Goal: Task Accomplishment & Management: Manage account settings

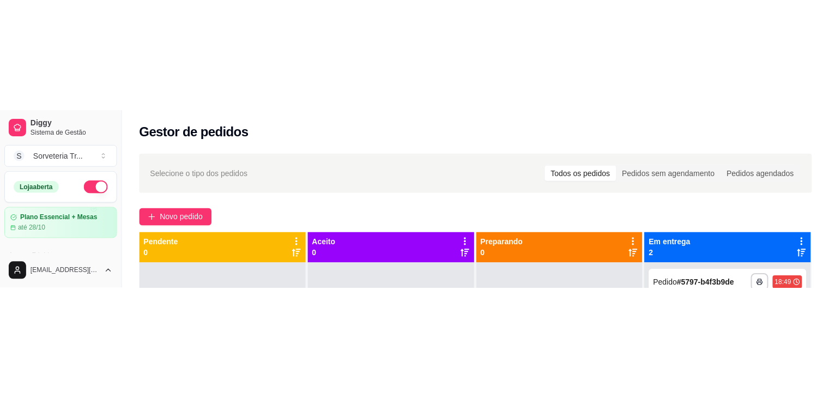
scroll to position [109, 0]
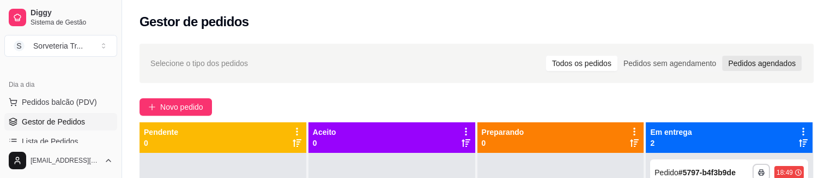
click at [734, 63] on div "Pedidos agendados" at bounding box center [762, 63] width 80 height 15
click at [722, 56] on input "Pedidos agendados" at bounding box center [722, 56] width 0 height 0
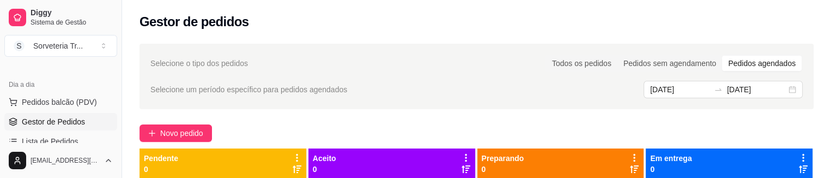
drag, startPoint x: 689, startPoint y: 80, endPoint x: 696, endPoint y: 140, distance: 60.9
click at [692, 100] on div "Selecione o tipo dos pedidos Todos os pedidos Pedidos sem agendamento Pedidos a…" at bounding box center [476, 76] width 674 height 65
click at [686, 175] on div "Em entrega 0" at bounding box center [728, 163] width 167 height 31
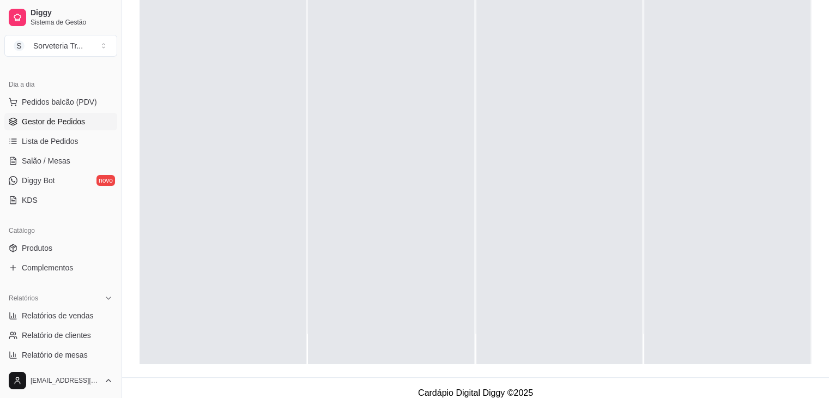
scroll to position [192, 0]
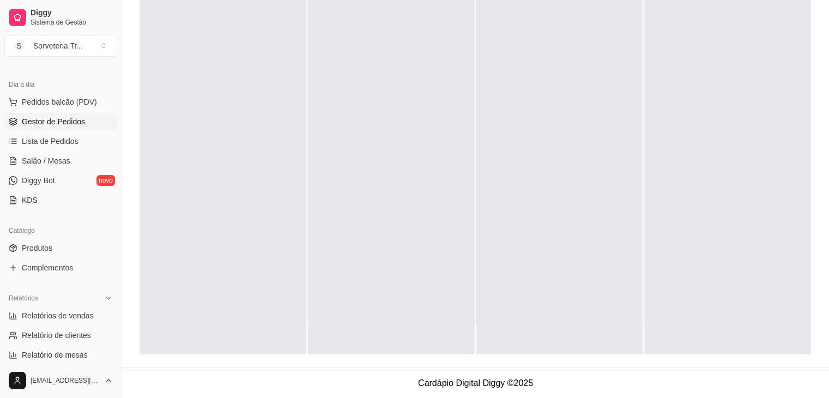
click at [207, 177] on div at bounding box center [222, 155] width 166 height 398
click at [78, 177] on div "Relatórios" at bounding box center [60, 297] width 113 height 17
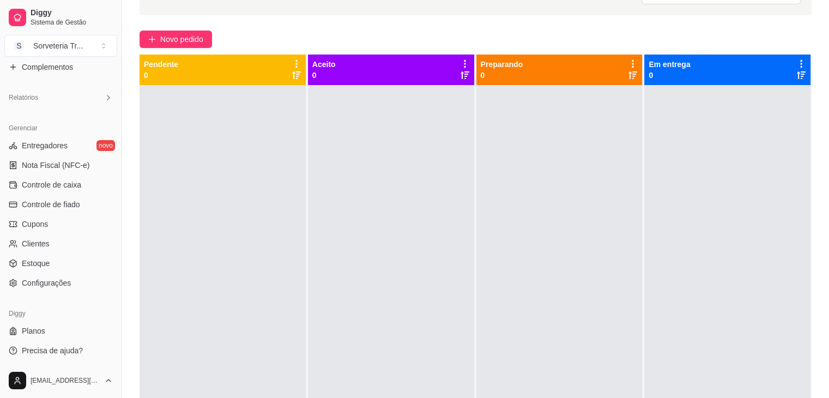
scroll to position [0, 0]
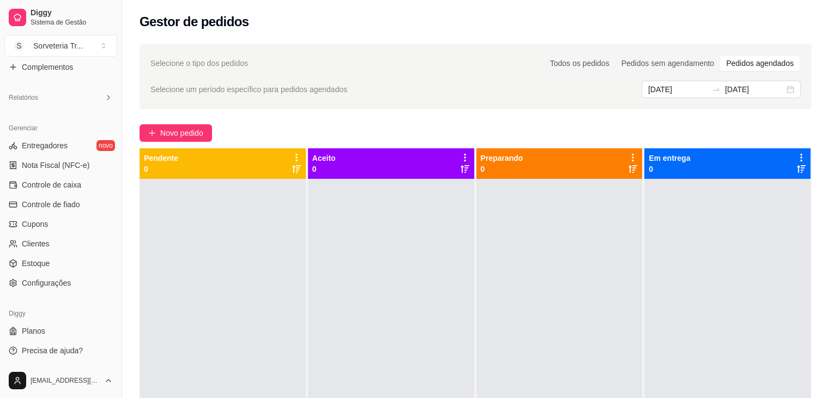
click at [68, 129] on div "Gerenciar" at bounding box center [60, 127] width 113 height 17
drag, startPoint x: 68, startPoint y: 106, endPoint x: 74, endPoint y: 95, distance: 12.7
click at [72, 96] on div "Relatórios" at bounding box center [60, 97] width 121 height 26
click at [83, 86] on div "Relatórios" at bounding box center [60, 97] width 121 height 26
click at [95, 101] on div "Relatórios" at bounding box center [60, 97] width 113 height 17
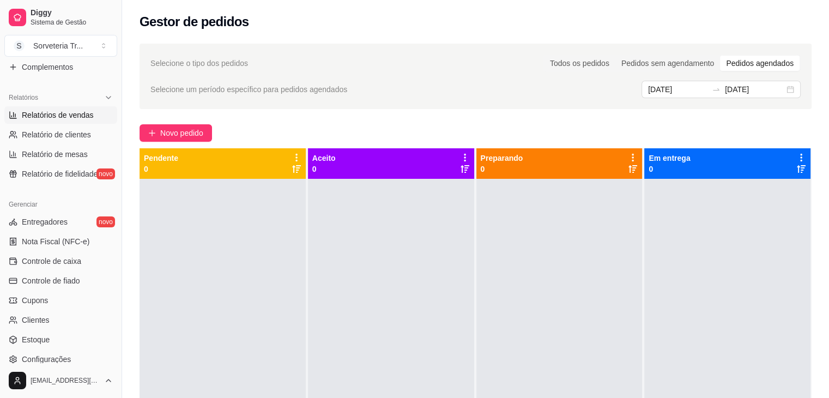
click at [76, 112] on span "Relatórios de vendas" at bounding box center [58, 114] width 72 height 11
select select "ALL"
select select "0"
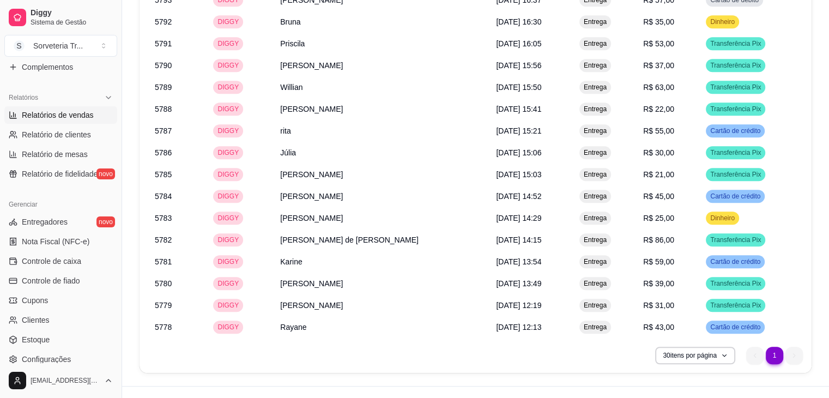
scroll to position [808, 0]
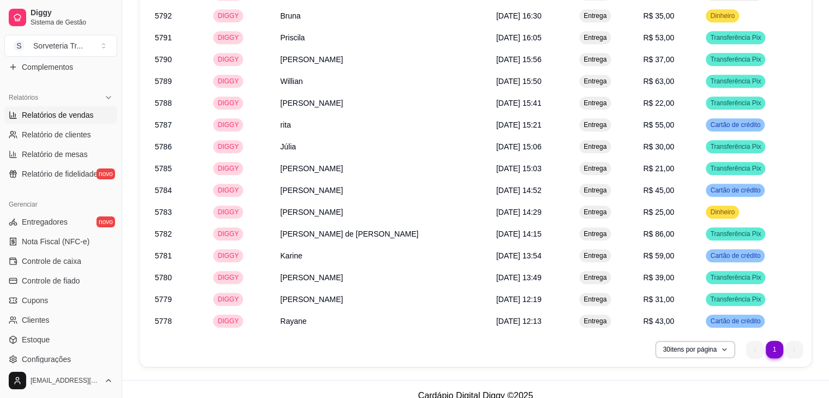
click at [794, 177] on ul "1 1" at bounding box center [774, 348] width 57 height 17
click at [759, 177] on ul "1 1" at bounding box center [774, 348] width 57 height 17
click at [723, 177] on icon "button" at bounding box center [723, 349] width 7 height 7
click at [399, 177] on div "30 itens por página 1 1" at bounding box center [475, 348] width 654 height 17
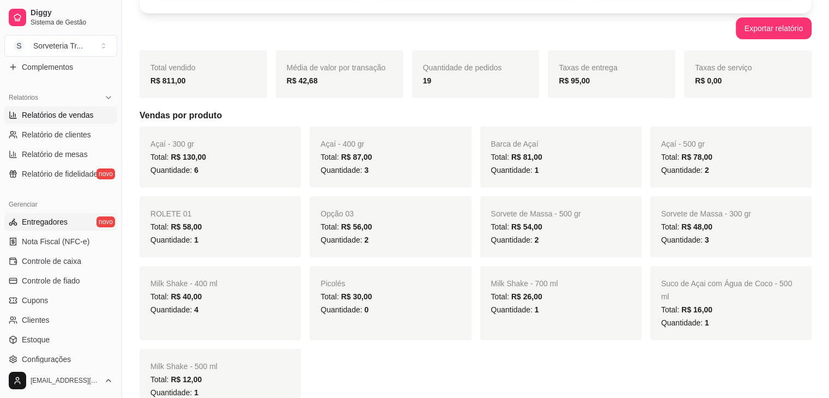
scroll to position [92, 0]
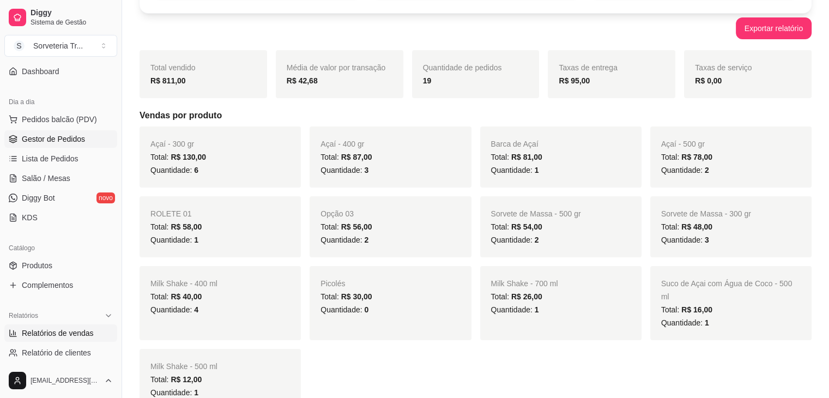
click at [43, 134] on span "Gestor de Pedidos" at bounding box center [53, 138] width 63 height 11
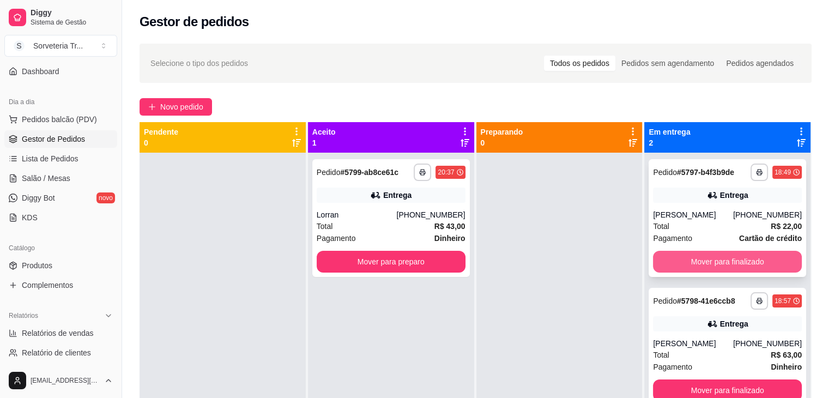
click at [723, 177] on button "Mover para finalizado" at bounding box center [727, 262] width 149 height 22
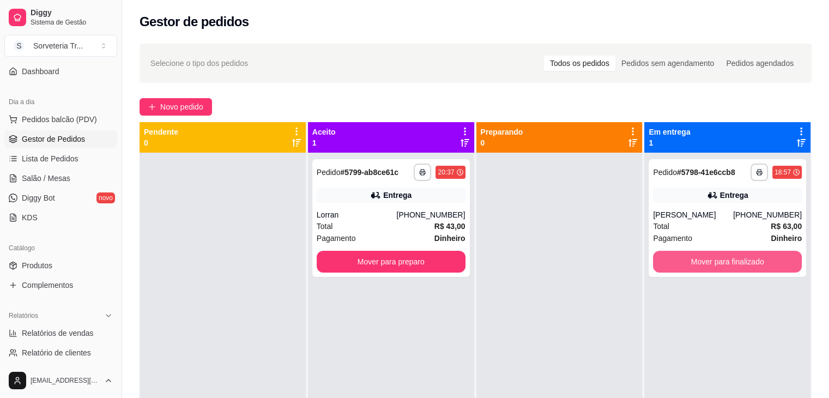
click at [723, 177] on button "Mover para finalizado" at bounding box center [727, 262] width 149 height 22
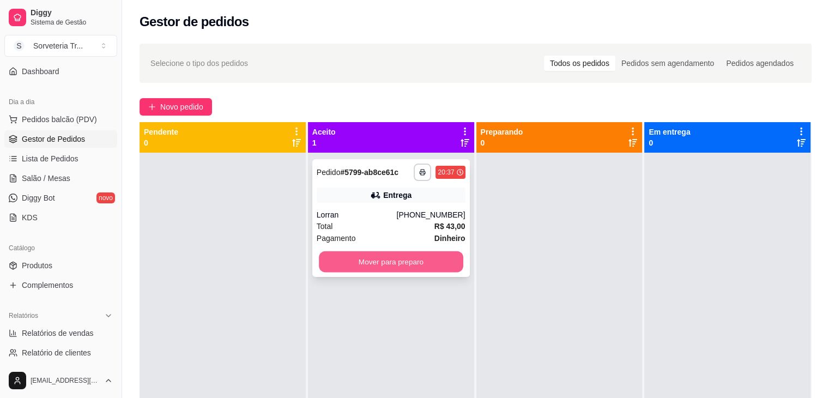
click at [425, 177] on button "Mover para preparo" at bounding box center [391, 261] width 144 height 21
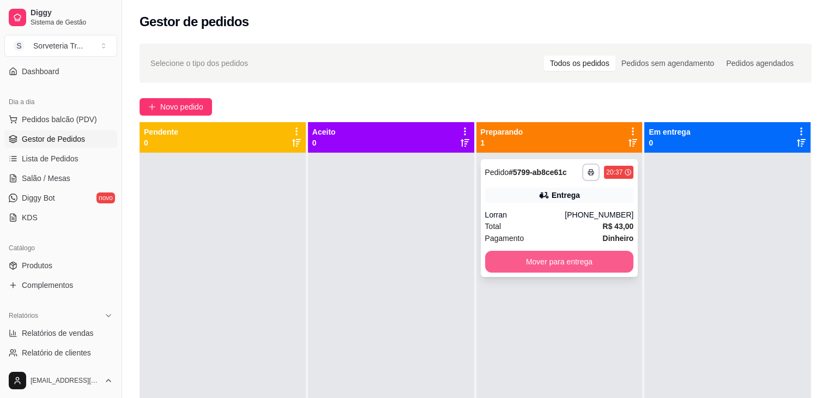
click at [544, 177] on button "Mover para entrega" at bounding box center [559, 262] width 149 height 22
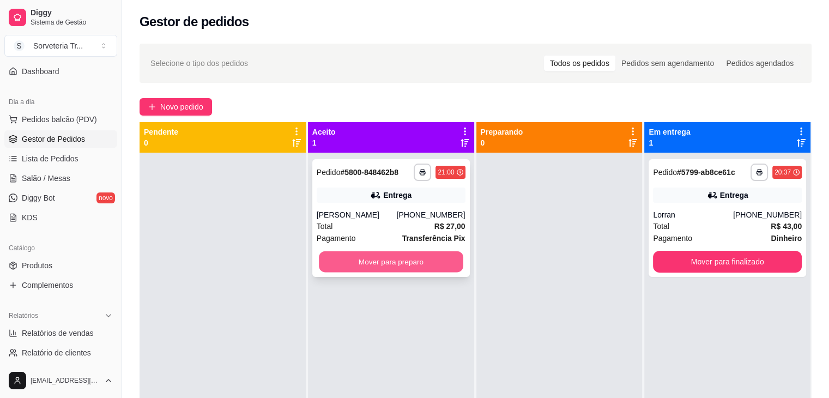
click at [364, 177] on button "Mover para preparo" at bounding box center [391, 261] width 144 height 21
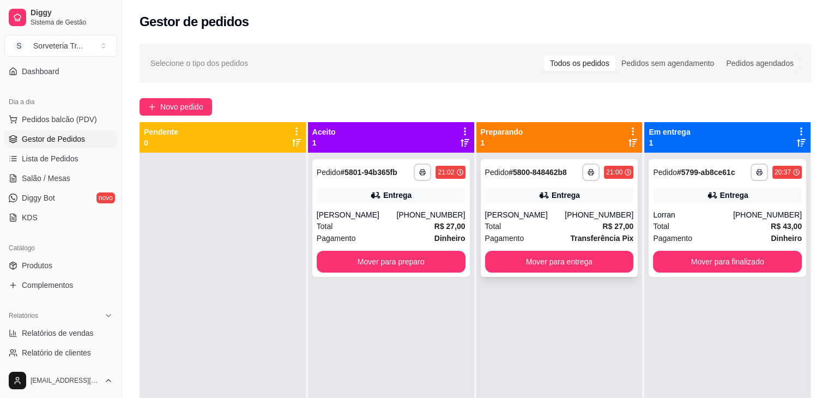
click at [552, 177] on div "Total R$ 27,00" at bounding box center [559, 226] width 149 height 12
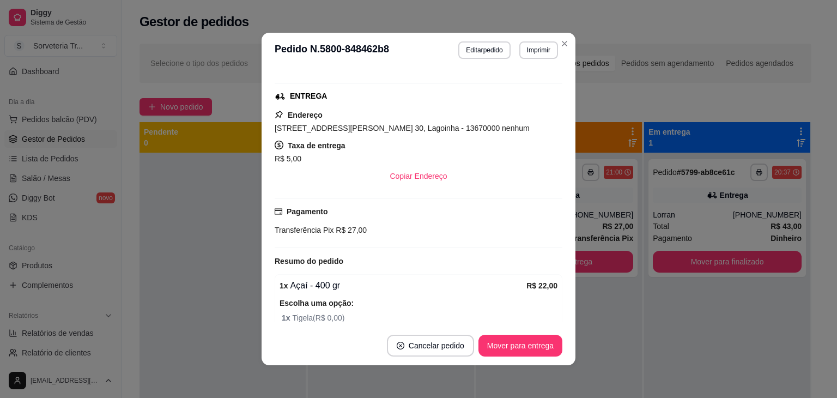
scroll to position [74, 0]
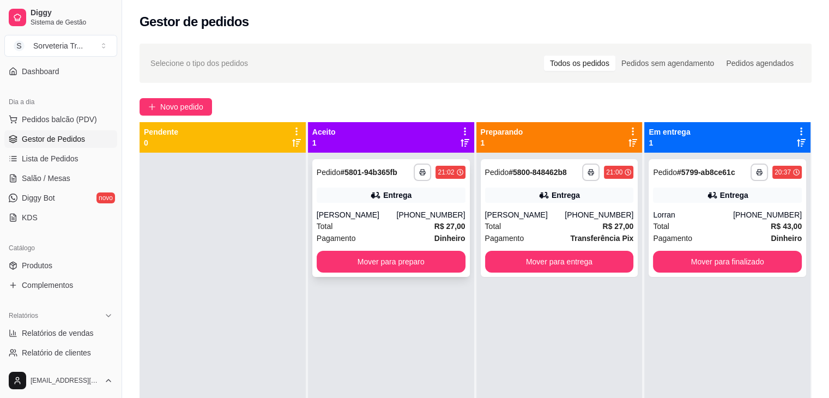
click at [397, 177] on div "Total R$ 27,00" at bounding box center [390, 226] width 149 height 12
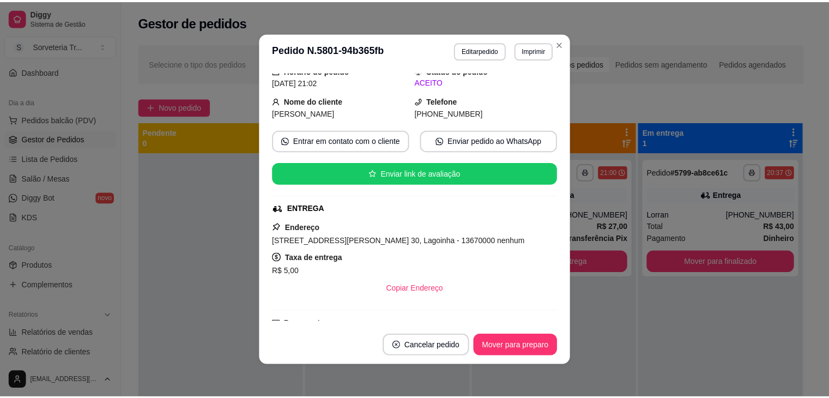
scroll to position [0, 0]
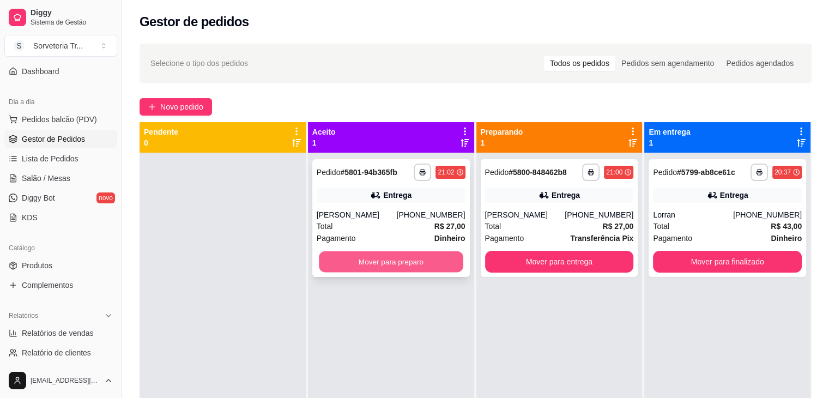
click at [444, 177] on button "Mover para preparo" at bounding box center [391, 261] width 144 height 21
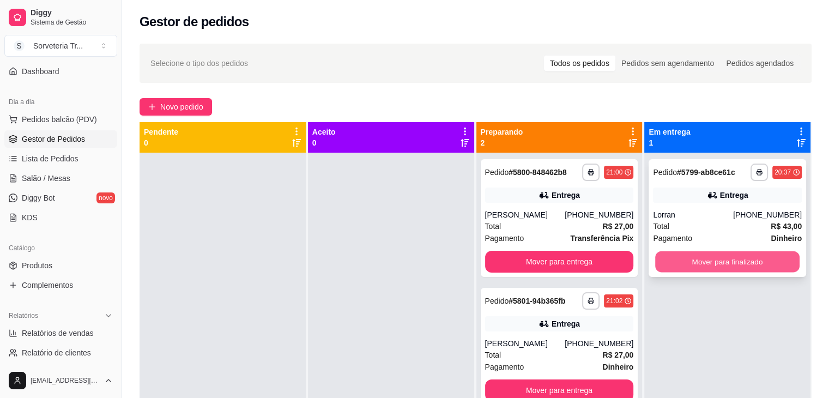
click at [732, 177] on button "Mover para finalizado" at bounding box center [727, 261] width 144 height 21
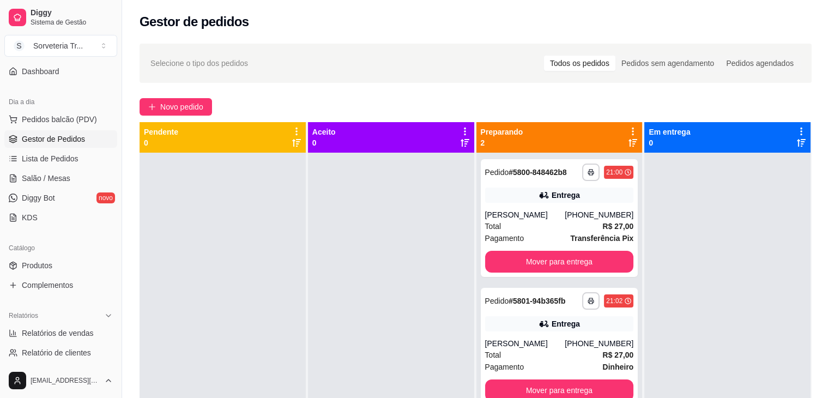
click at [726, 177] on div at bounding box center [727, 352] width 166 height 398
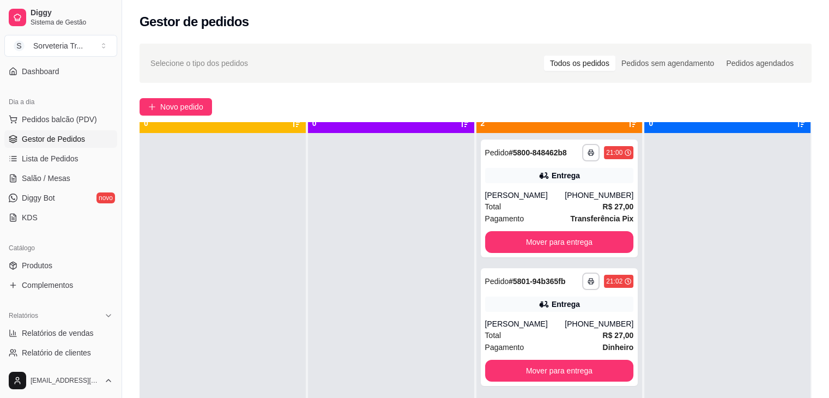
scroll to position [31, 0]
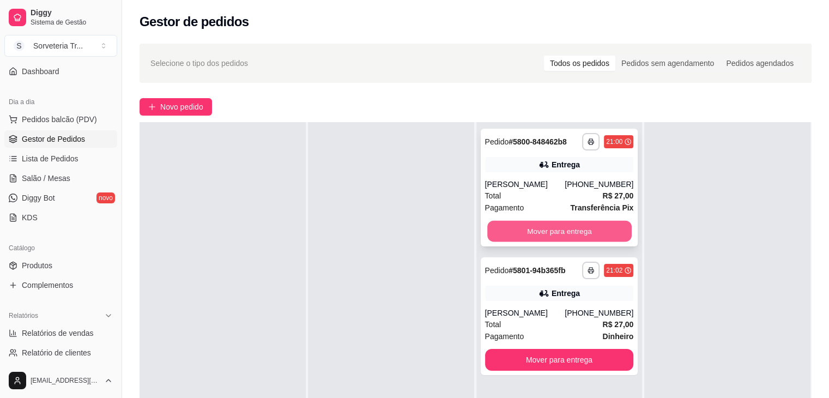
click at [542, 177] on button "Mover para entrega" at bounding box center [559, 231] width 144 height 21
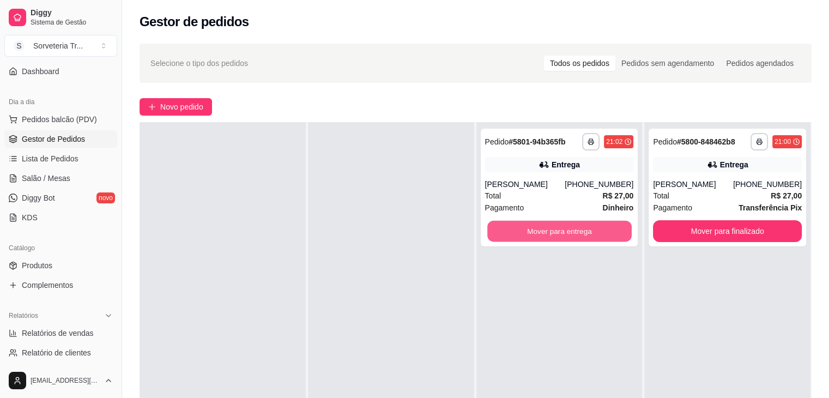
click at [542, 177] on button "Mover para entrega" at bounding box center [559, 231] width 144 height 21
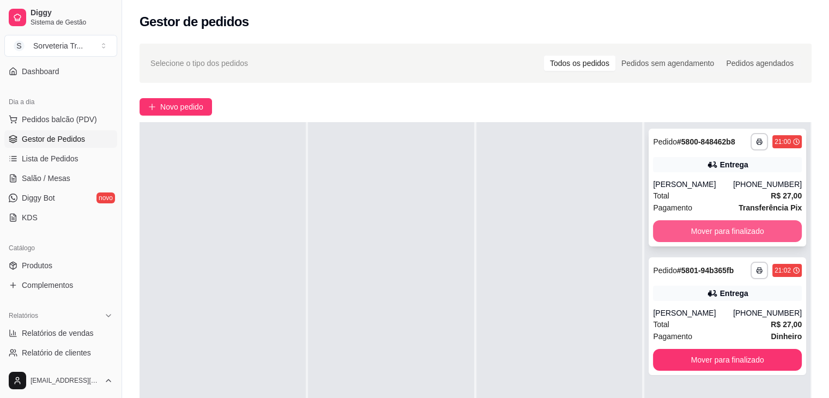
click at [722, 177] on button "Mover para finalizado" at bounding box center [727, 231] width 149 height 22
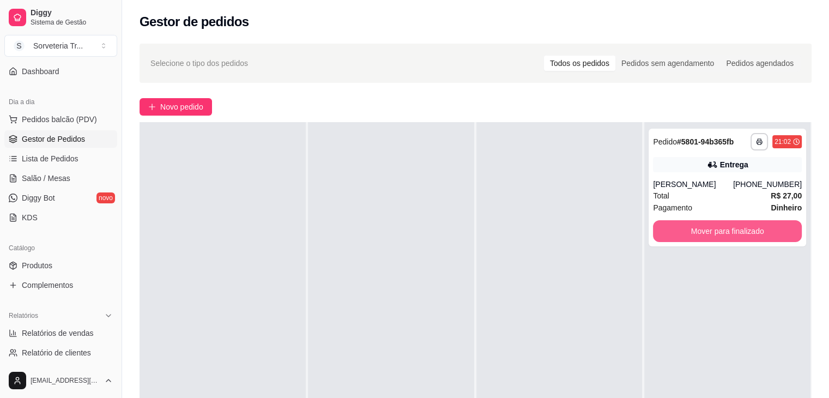
click at [722, 177] on button "Mover para finalizado" at bounding box center [727, 231] width 149 height 22
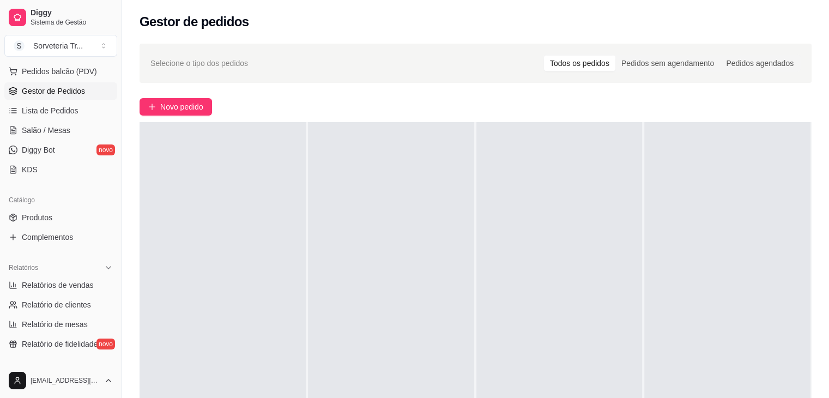
scroll to position [200, 0]
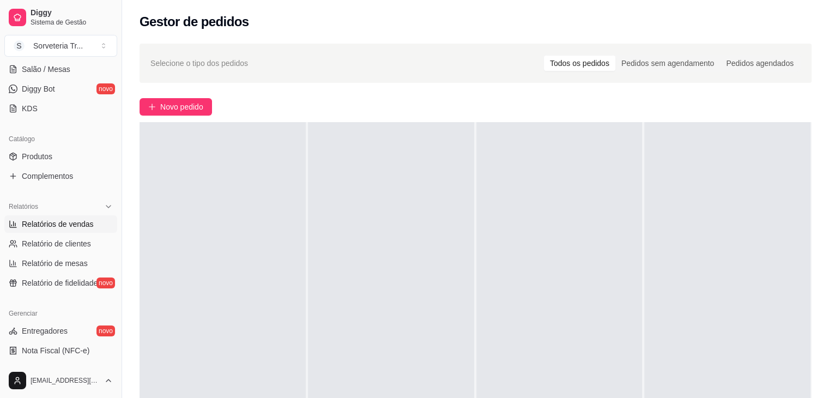
click at [51, 177] on span "Relatórios de vendas" at bounding box center [58, 223] width 72 height 11
select select "ALL"
select select "0"
